Goal: Feedback & Contribution: Contribute content

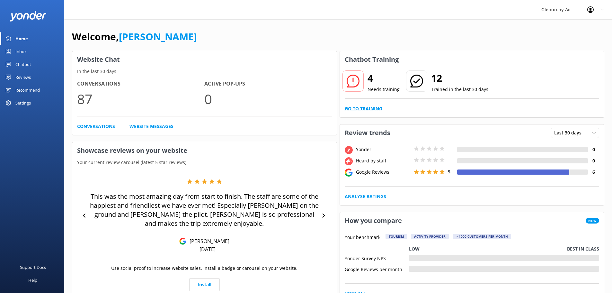
click at [356, 110] on link "Go to Training" at bounding box center [364, 108] width 38 height 7
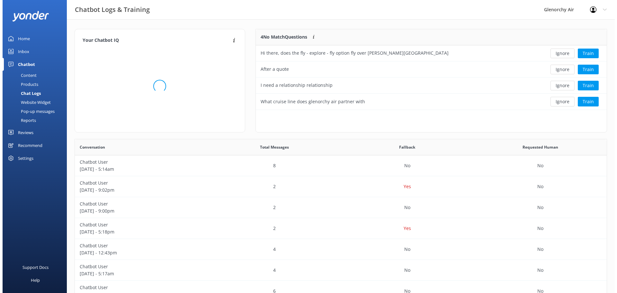
scroll to position [76, 346]
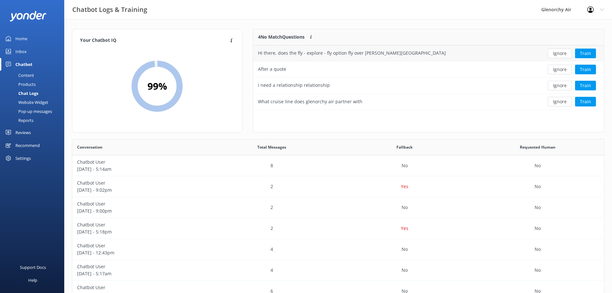
click at [375, 55] on div "Hi there, does the fly - explore - fly option fly over [PERSON_NAME][GEOGRAPHIC…" at bounding box center [352, 53] width 188 height 7
click at [586, 54] on button "Train" at bounding box center [585, 54] width 21 height 10
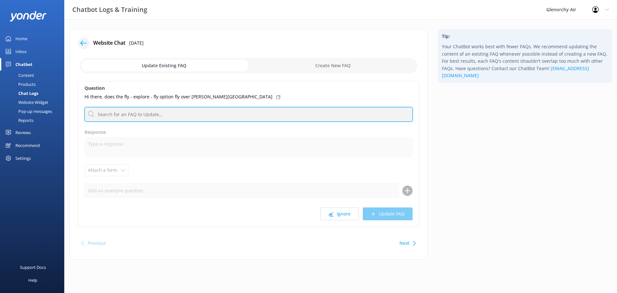
click at [124, 109] on input "text" at bounding box center [249, 114] width 328 height 14
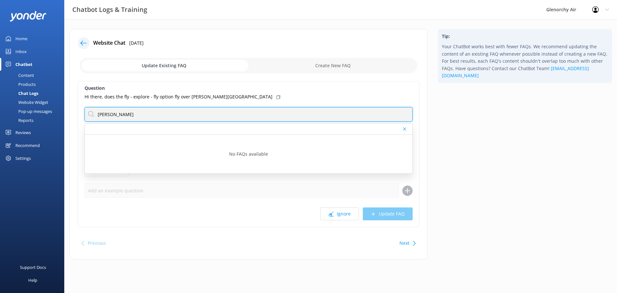
drag, startPoint x: 158, startPoint y: 114, endPoint x: 23, endPoint y: 107, distance: 134.9
click at [23, 107] on div "Chatbot Logs & Training Glenorchy Air Profile Settings Logout Home Inbox Chatbo…" at bounding box center [308, 148] width 617 height 259
type input "waterfall"
drag, startPoint x: 78, startPoint y: 102, endPoint x: 32, endPoint y: 111, distance: 47.1
click at [20, 104] on div "Chatbot Logs & Training Glenorchy Air Profile Settings Logout Home Inbox Chatbo…" at bounding box center [308, 148] width 617 height 259
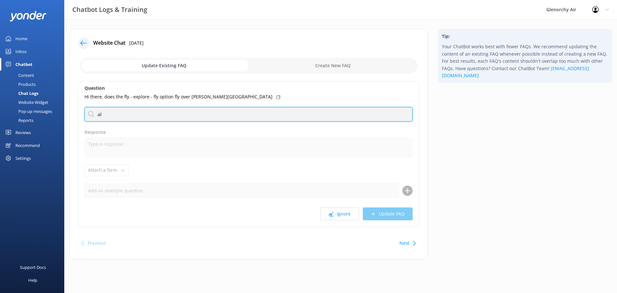
type input "a"
click at [126, 115] on input "falls" at bounding box center [249, 114] width 328 height 14
type input "f"
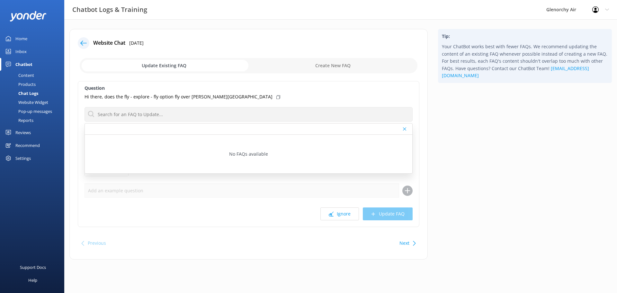
click at [296, 209] on div "Ignore Update FAQ" at bounding box center [249, 213] width 328 height 13
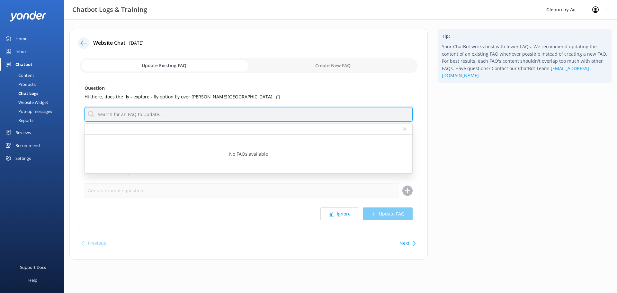
click at [162, 109] on input "text" at bounding box center [249, 114] width 328 height 14
drag, startPoint x: 156, startPoint y: 112, endPoint x: 56, endPoint y: 104, distance: 100.6
click at [56, 104] on div "Chatbot Logs & Training Glenorchy Air Profile Settings Logout Home Inbox Chatbo…" at bounding box center [308, 148] width 617 height 259
type input "w"
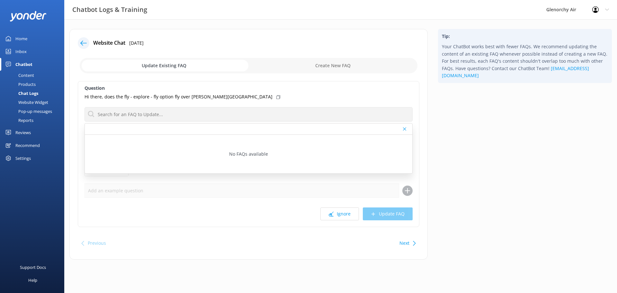
click at [162, 247] on div "Previous Next" at bounding box center [249, 243] width 342 height 18
click at [169, 66] on input "checkbox" at bounding box center [249, 65] width 338 height 15
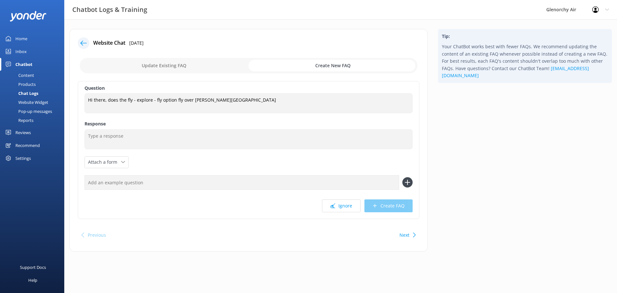
click at [317, 63] on input "checkbox" at bounding box center [249, 65] width 338 height 15
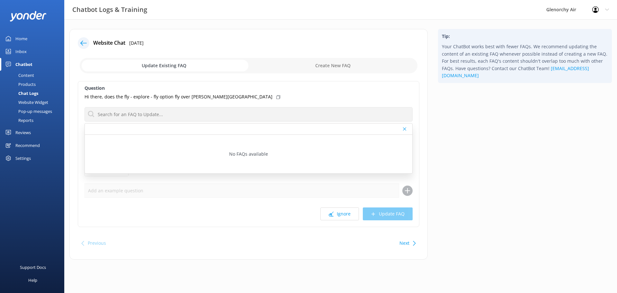
click at [201, 70] on input "checkbox" at bounding box center [249, 65] width 338 height 15
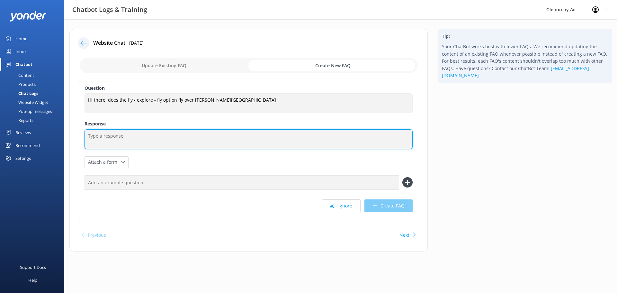
click at [136, 143] on textarea at bounding box center [249, 139] width 328 height 20
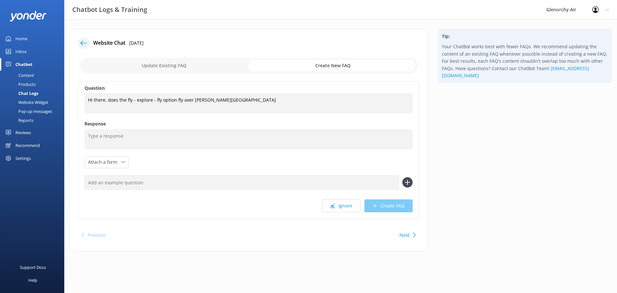
click at [143, 64] on input "checkbox" at bounding box center [249, 65] width 338 height 15
checkbox input "false"
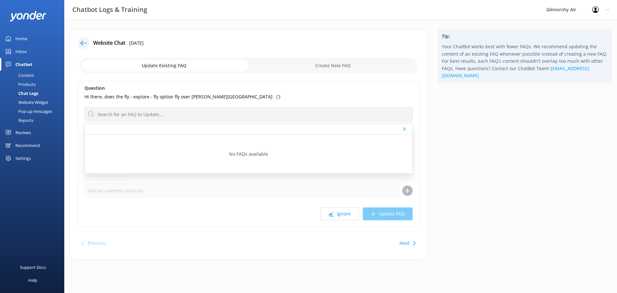
click at [255, 94] on div "Hi there, does the fly - explore - fly option fly over [PERSON_NAME][GEOGRAPHIC…" at bounding box center [249, 96] width 328 height 7
click at [263, 95] on div "Hi there, does the fly - explore - fly option fly over [PERSON_NAME][GEOGRAPHIC…" at bounding box center [249, 96] width 328 height 7
click at [231, 97] on div "Hi there, does the fly - explore - fly option fly over [PERSON_NAME][GEOGRAPHIC…" at bounding box center [249, 96] width 328 height 7
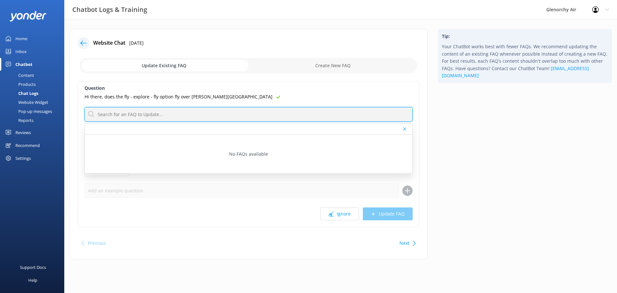
click at [118, 118] on input "text" at bounding box center [249, 114] width 328 height 14
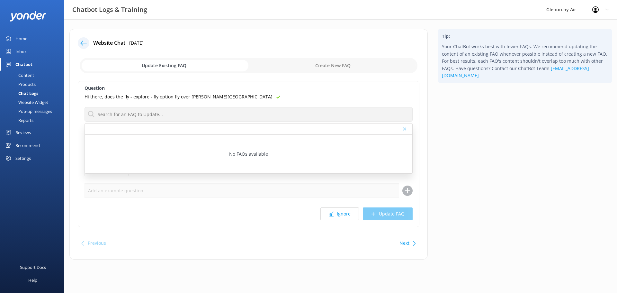
click at [152, 223] on div "Question Hi there, does the fly - explore - fly option fly over [PERSON_NAME][G…" at bounding box center [249, 154] width 342 height 146
click at [18, 52] on div "Inbox" at bounding box center [20, 51] width 11 height 13
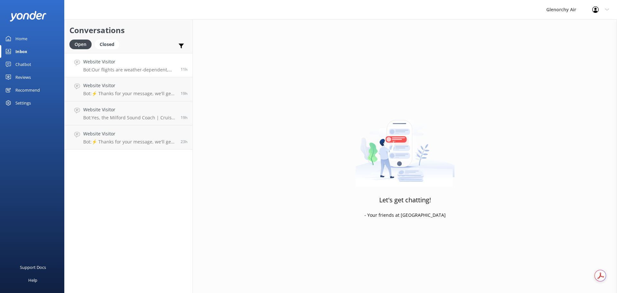
click at [137, 69] on p "Bot: Our flights are weather-dependent, and pilots will make a weather check 1 …" at bounding box center [129, 70] width 93 height 6
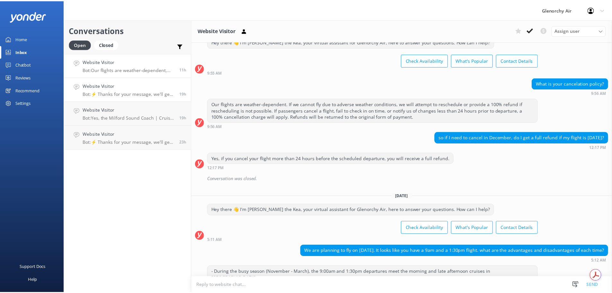
scroll to position [22, 0]
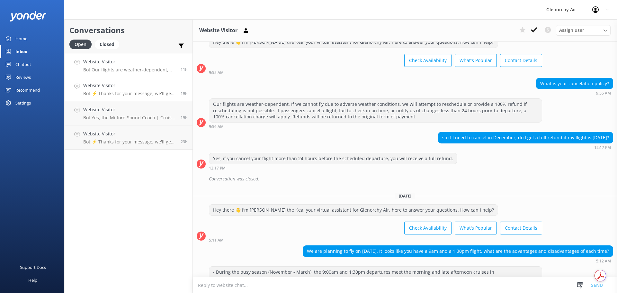
click at [102, 93] on p "Bot: ⚡ Thanks for your message, we'll get back to you as soon as we can. You're…" at bounding box center [129, 94] width 93 height 6
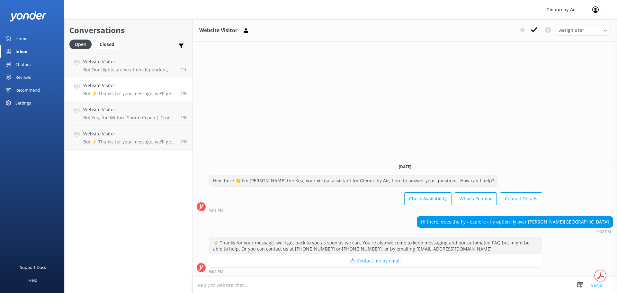
click at [25, 39] on div "Home" at bounding box center [21, 38] width 12 height 13
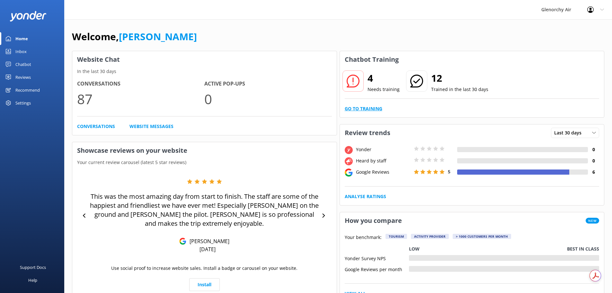
click at [370, 109] on link "Go to Training" at bounding box center [364, 108] width 38 height 7
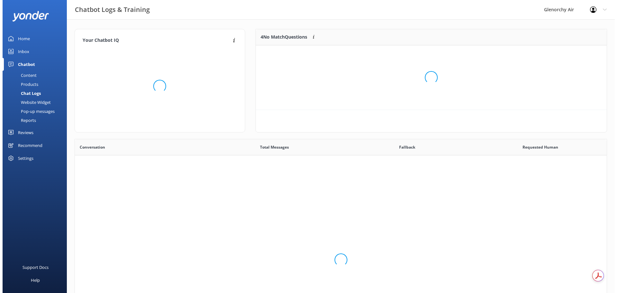
scroll to position [221, 527]
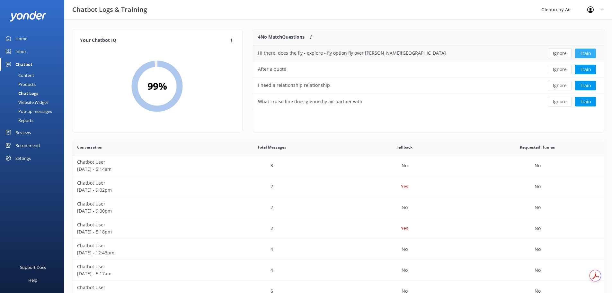
click at [584, 53] on button "Train" at bounding box center [585, 54] width 21 height 10
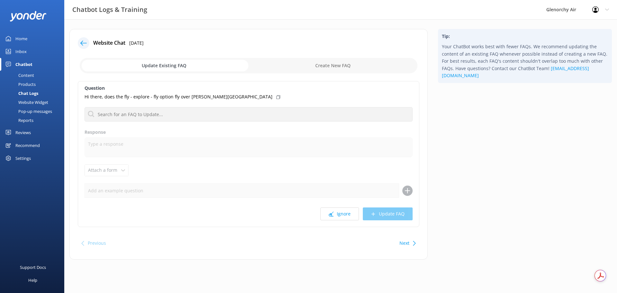
click at [303, 65] on input "checkbox" at bounding box center [249, 65] width 338 height 15
checkbox input "true"
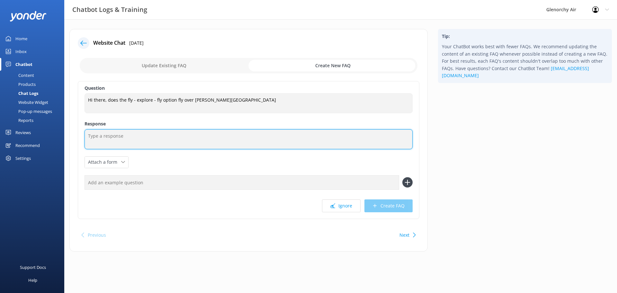
click at [104, 134] on textarea at bounding box center [249, 139] width 328 height 20
paste textarea "[URL][DOMAIN_NAME]"
type textarea "Our flight plans can be found here. [URL][DOMAIN_NAME]"
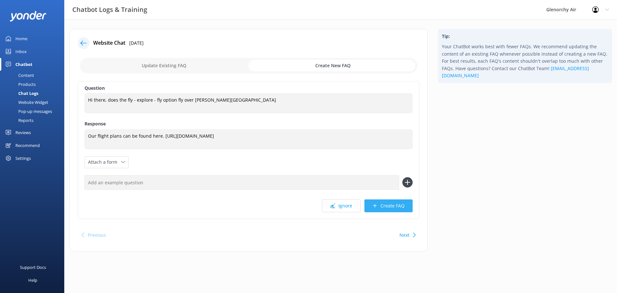
click at [373, 205] on button "Create FAQ" at bounding box center [389, 205] width 48 height 13
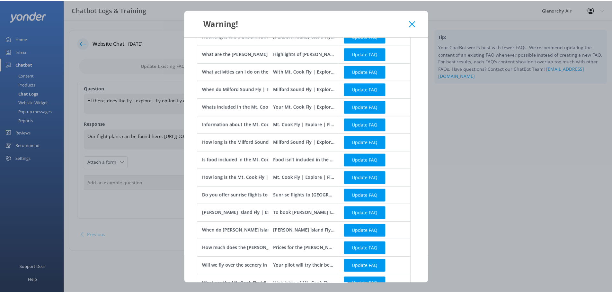
scroll to position [259, 0]
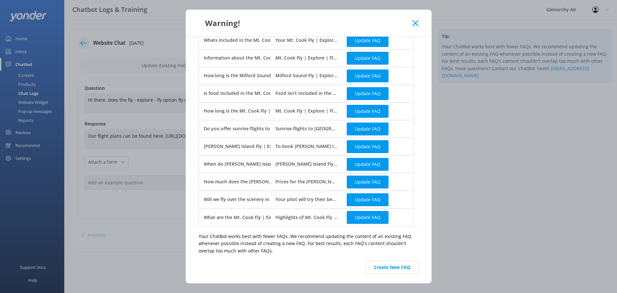
click at [405, 271] on button "Create New FAQ" at bounding box center [392, 267] width 53 height 13
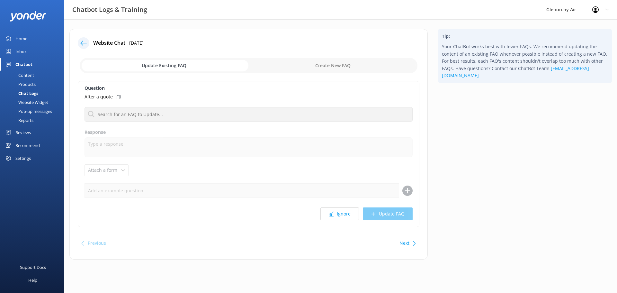
click at [26, 35] on div "Home" at bounding box center [21, 38] width 12 height 13
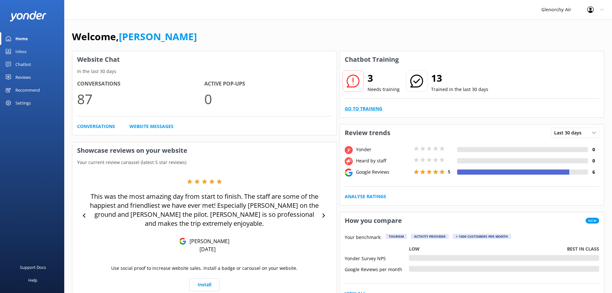
click at [370, 111] on link "Go to Training" at bounding box center [364, 108] width 38 height 7
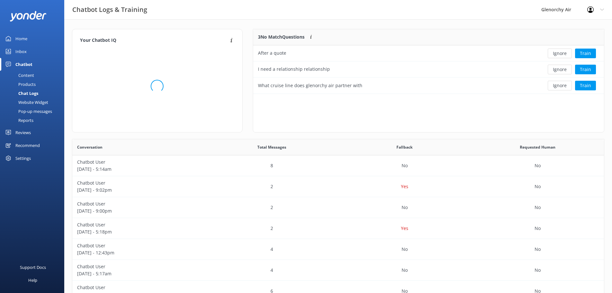
scroll to position [221, 527]
click at [587, 55] on button "Train" at bounding box center [585, 54] width 21 height 10
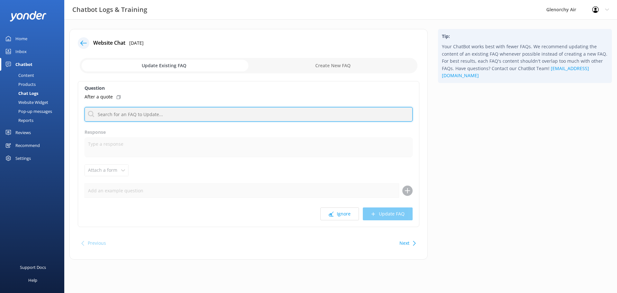
click at [122, 113] on input "text" at bounding box center [249, 114] width 328 height 14
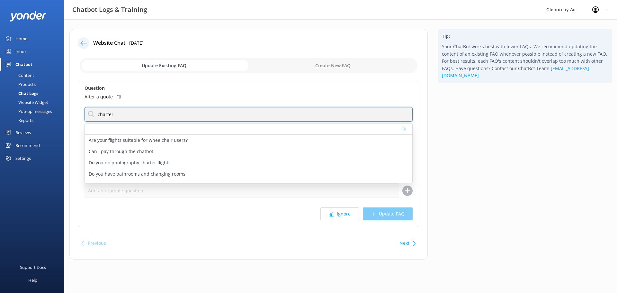
type input "charter"
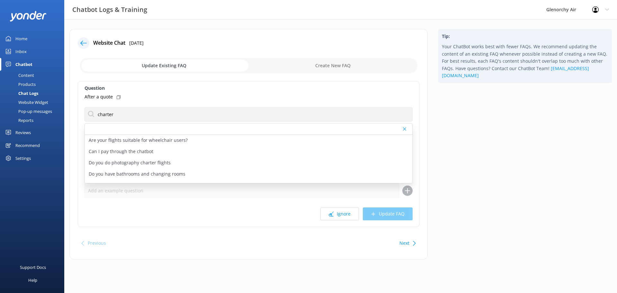
drag, startPoint x: 175, startPoint y: 89, endPoint x: 254, endPoint y: 87, distance: 78.8
click at [176, 89] on label "Question" at bounding box center [249, 88] width 328 height 7
click at [334, 67] on input "checkbox" at bounding box center [249, 65] width 338 height 15
checkbox input "true"
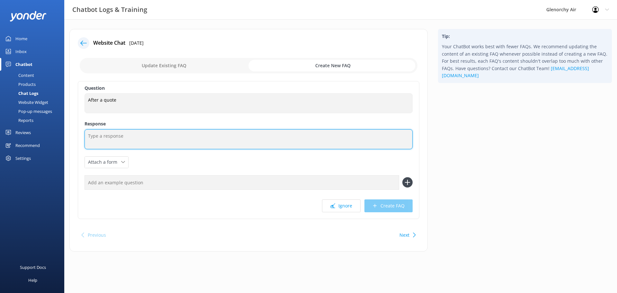
click at [134, 132] on textarea at bounding box center [249, 139] width 328 height 20
click at [268, 137] on textarea "For charter & quote enquiries, please email us at [EMAIL_ADDRESS][DOMAIN_NAME]" at bounding box center [249, 139] width 328 height 20
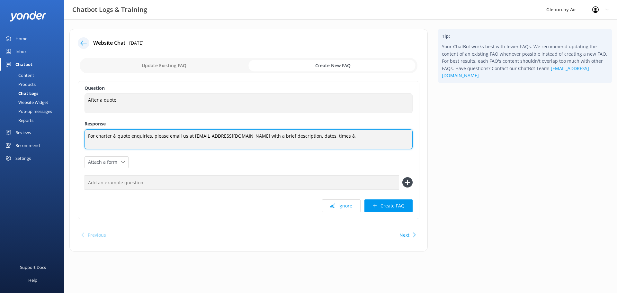
drag, startPoint x: 299, startPoint y: 135, endPoint x: 303, endPoint y: 134, distance: 4.3
click at [299, 135] on textarea "For charter & quote enquiries, please email us at [EMAIL_ADDRESS][DOMAIN_NAME] …" at bounding box center [249, 139] width 328 height 20
type textarea "For charter & quote enquiries, please email us at [EMAIL_ADDRESS][DOMAIN_NAME] …"
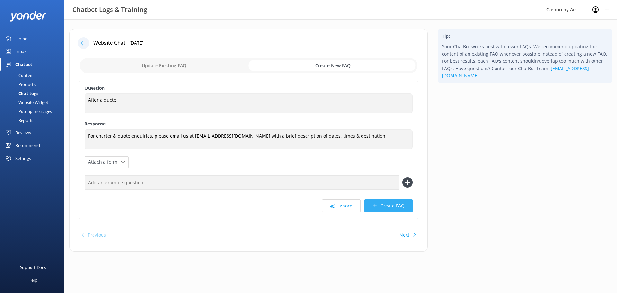
click at [377, 206] on icon at bounding box center [375, 205] width 5 height 5
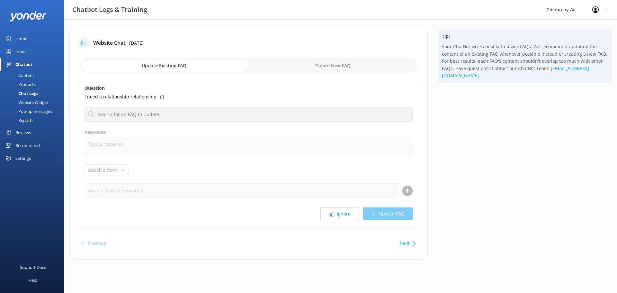
click at [19, 40] on div "Home" at bounding box center [21, 38] width 12 height 13
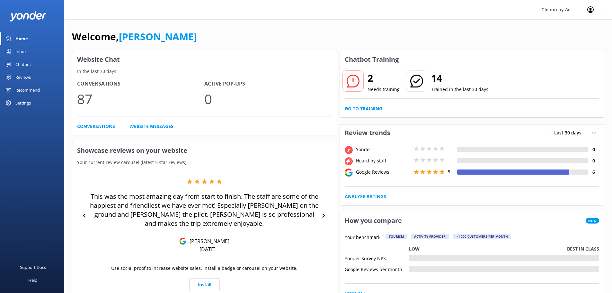
click at [363, 108] on link "Go to Training" at bounding box center [364, 108] width 38 height 7
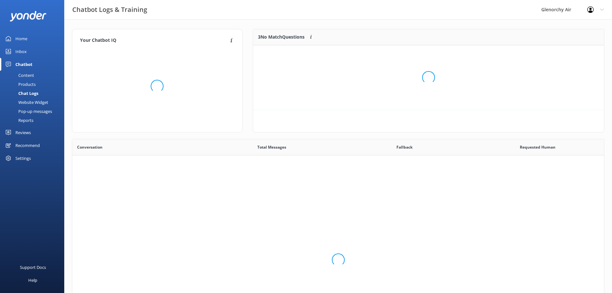
scroll to position [221, 527]
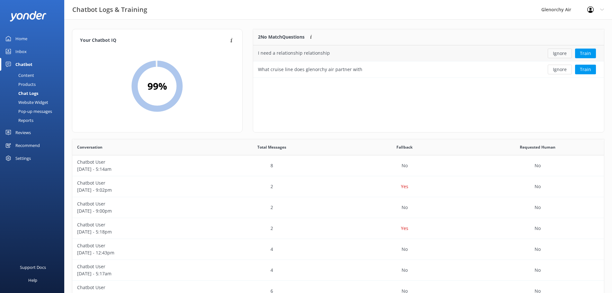
click at [563, 55] on button "Ignore" at bounding box center [560, 54] width 24 height 10
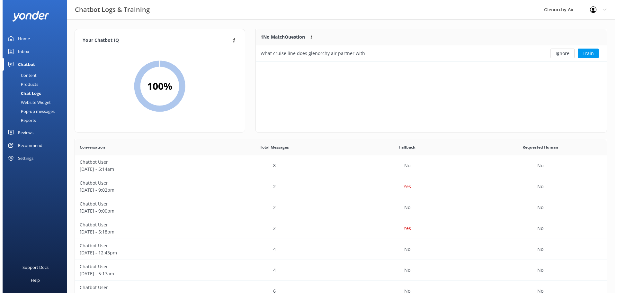
scroll to position [28, 346]
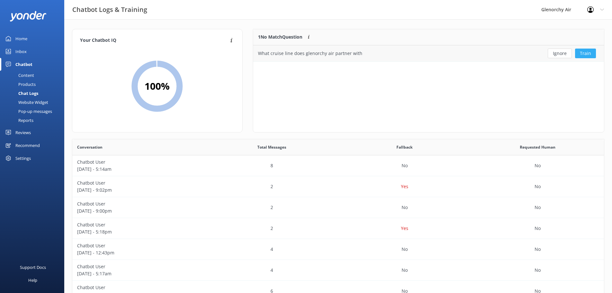
click at [582, 52] on button "Train" at bounding box center [585, 54] width 21 height 10
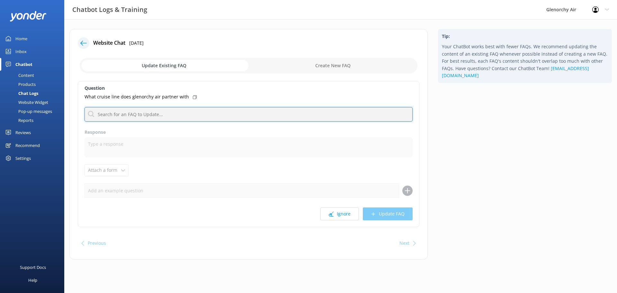
click at [145, 113] on input "text" at bounding box center [249, 114] width 328 height 14
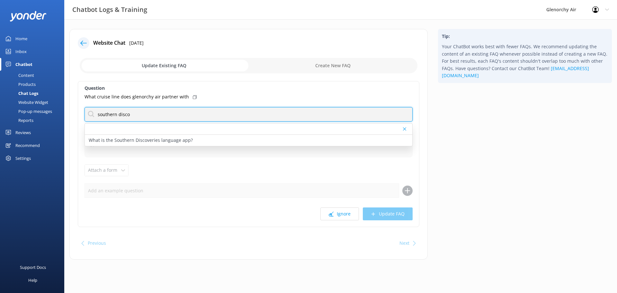
type input "southern discov"
drag, startPoint x: 146, startPoint y: 119, endPoint x: 6, endPoint y: 111, distance: 140.4
click at [6, 111] on div "Chatbot Logs & Training Glenorchy Air Profile Settings Logout Home Inbox Chatbo…" at bounding box center [308, 148] width 617 height 259
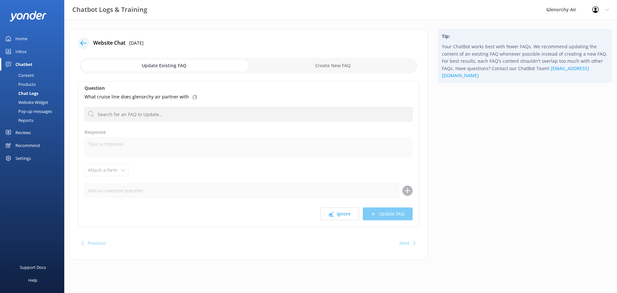
click at [332, 63] on input "checkbox" at bounding box center [249, 65] width 338 height 15
checkbox input "true"
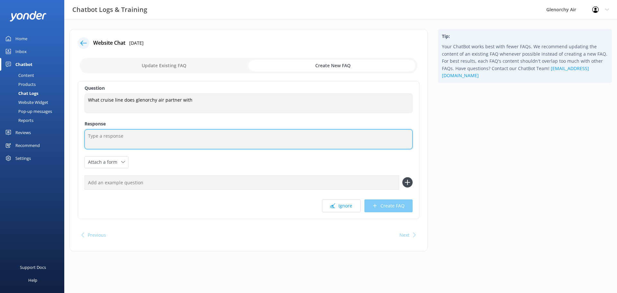
click at [163, 135] on textarea at bounding box center [249, 139] width 328 height 20
type textarea "W"
type textarea "We partner with Southern Discoveries for our cruises in [GEOGRAPHIC_DATA]."
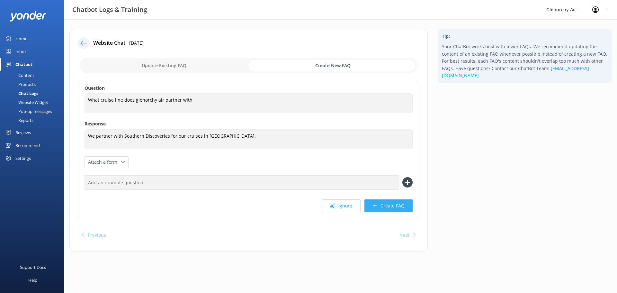
click at [389, 207] on button "Create FAQ" at bounding box center [389, 205] width 48 height 13
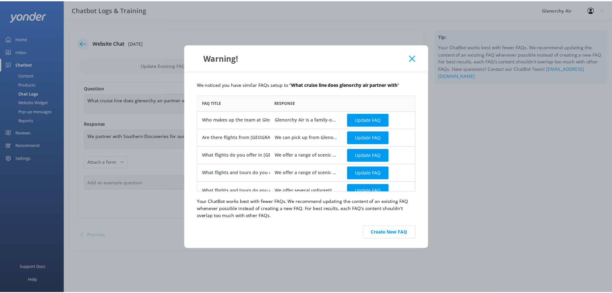
scroll to position [8, 0]
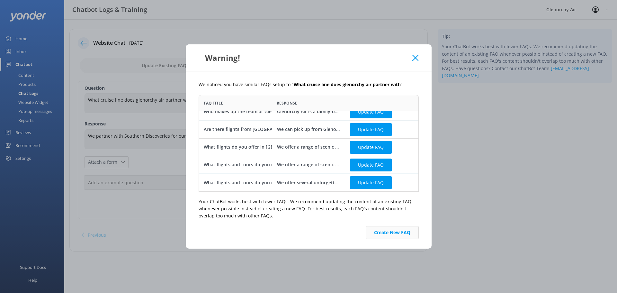
click at [392, 234] on button "Create New FAQ" at bounding box center [392, 232] width 53 height 13
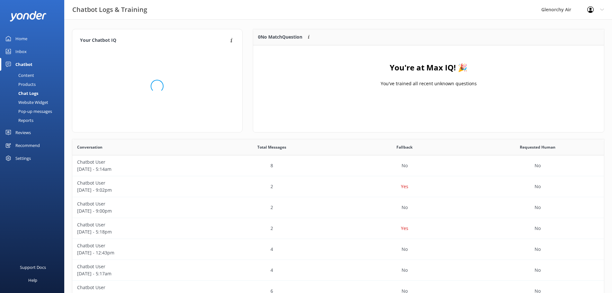
scroll to position [221, 527]
click at [23, 38] on div "Home" at bounding box center [21, 38] width 12 height 13
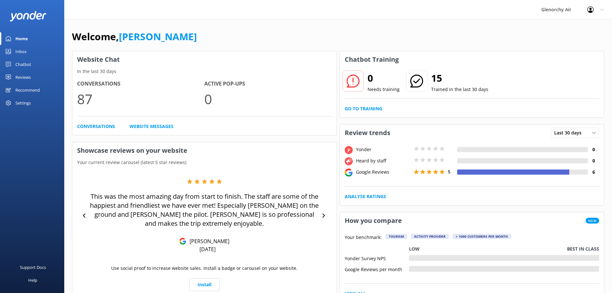
click at [24, 50] on div "Inbox" at bounding box center [20, 51] width 11 height 13
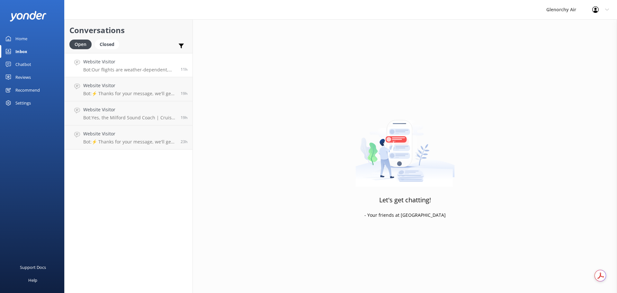
click at [152, 64] on h4 "Website Visitor" at bounding box center [129, 61] width 93 height 7
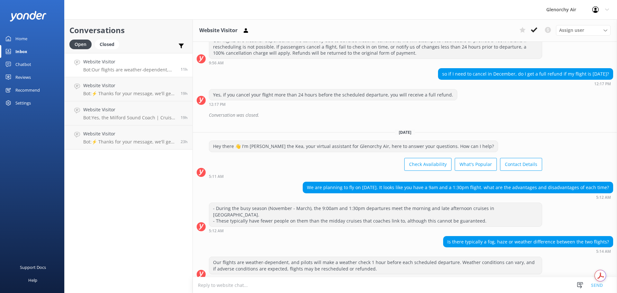
scroll to position [86, 0]
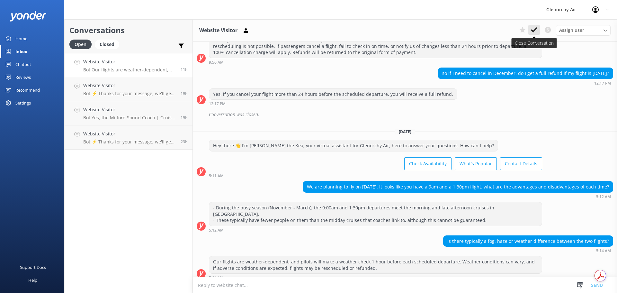
click at [535, 30] on use at bounding box center [534, 29] width 6 height 5
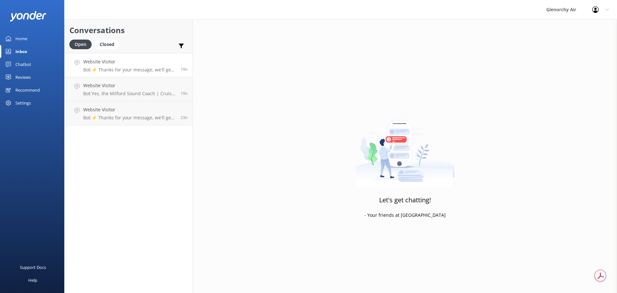
click at [125, 66] on div "Website Visitor Bot: ⚡ Thanks for your message, we'll get back to you as soon a…" at bounding box center [129, 65] width 93 height 14
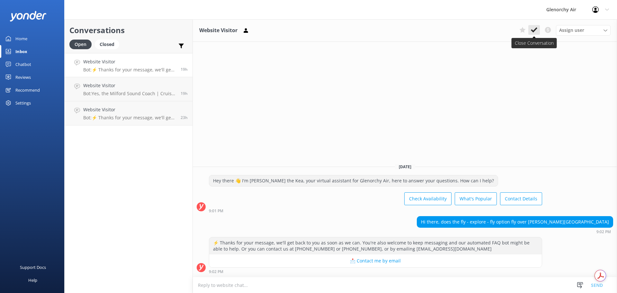
click at [536, 28] on icon at bounding box center [534, 30] width 6 height 6
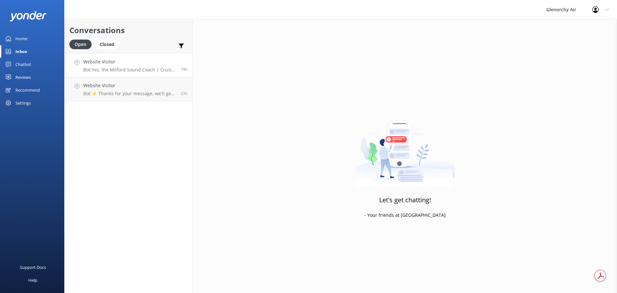
drag, startPoint x: 142, startPoint y: 72, endPoint x: 186, endPoint y: 70, distance: 43.7
click at [142, 72] on p "Bot: Yes, the Milford Sound Coach | Cruise | Fly trip includes a return flight …" at bounding box center [129, 70] width 93 height 6
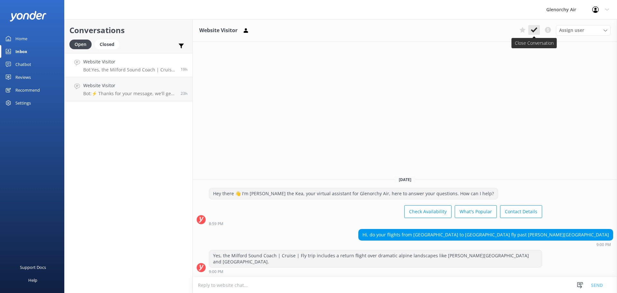
click at [536, 31] on icon at bounding box center [534, 30] width 6 height 6
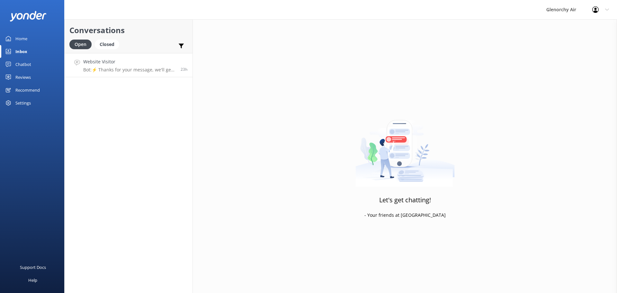
click at [137, 71] on p "Bot: ⚡ Thanks for your message, we'll get back to you as soon as we can. You're…" at bounding box center [129, 70] width 93 height 6
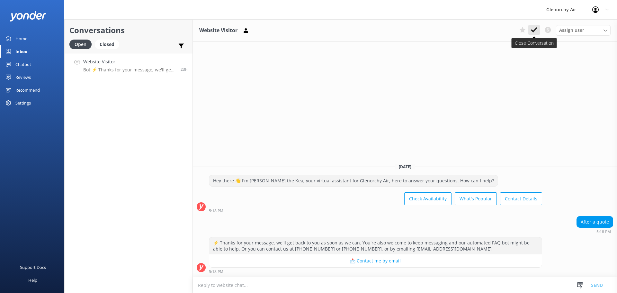
click at [533, 32] on icon at bounding box center [534, 30] width 6 height 6
